Goal: Navigation & Orientation: Find specific page/section

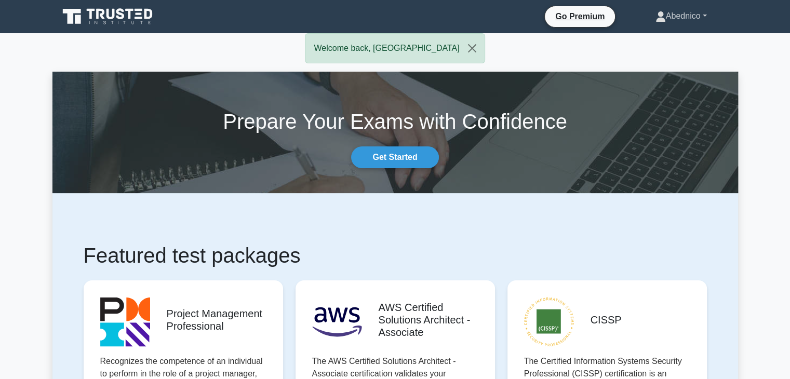
click at [704, 16] on link "Abednico" at bounding box center [680, 16] width 101 height 21
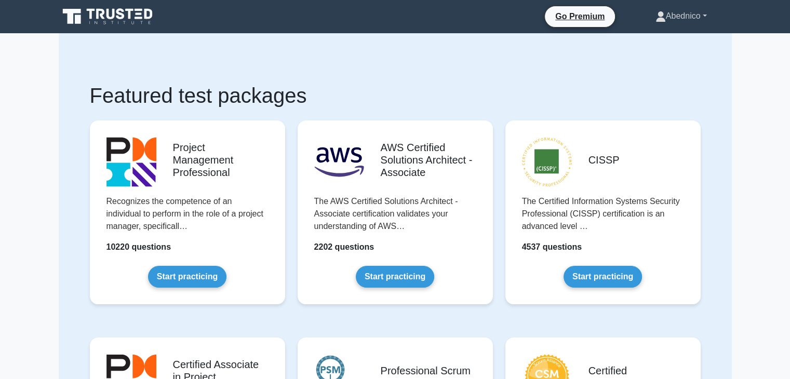
click at [704, 15] on link "Abednico" at bounding box center [680, 16] width 101 height 21
